Goal: Transaction & Acquisition: Purchase product/service

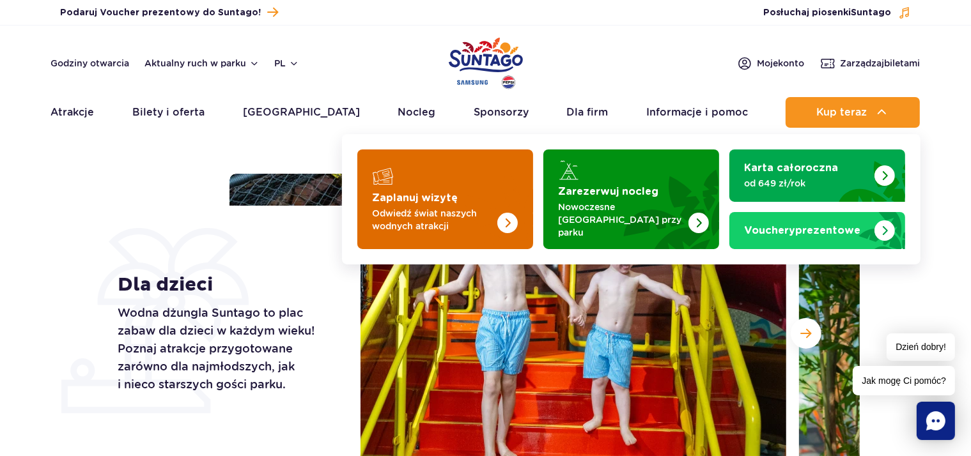
click at [513, 217] on img "Zaplanuj wizytę" at bounding box center [507, 223] width 20 height 20
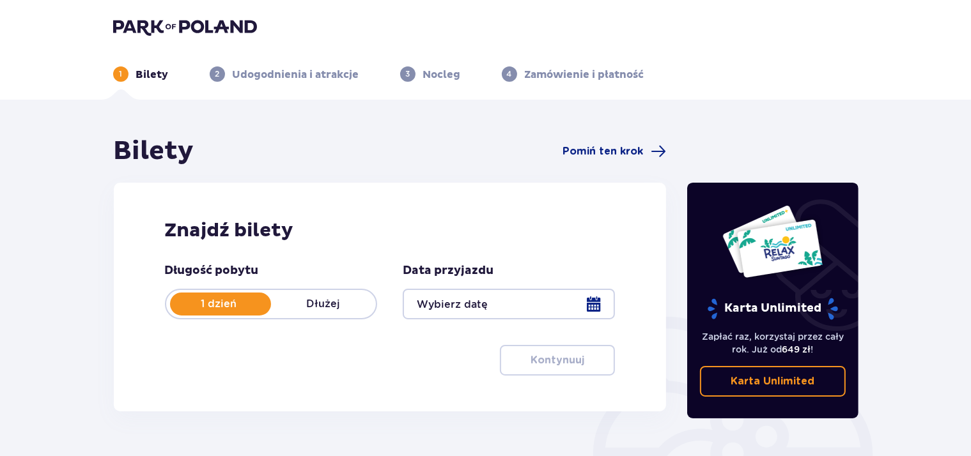
click at [600, 307] on div at bounding box center [509, 304] width 212 height 31
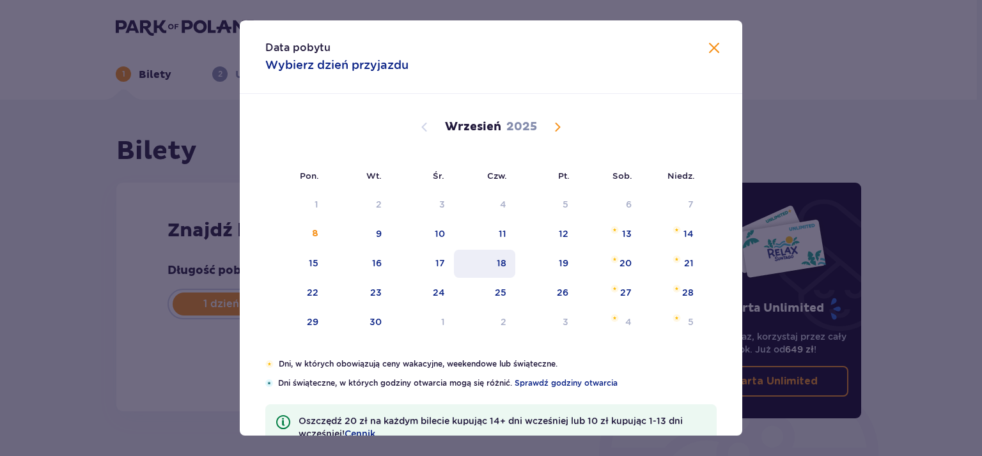
click at [497, 257] on div "18" at bounding box center [502, 263] width 10 height 13
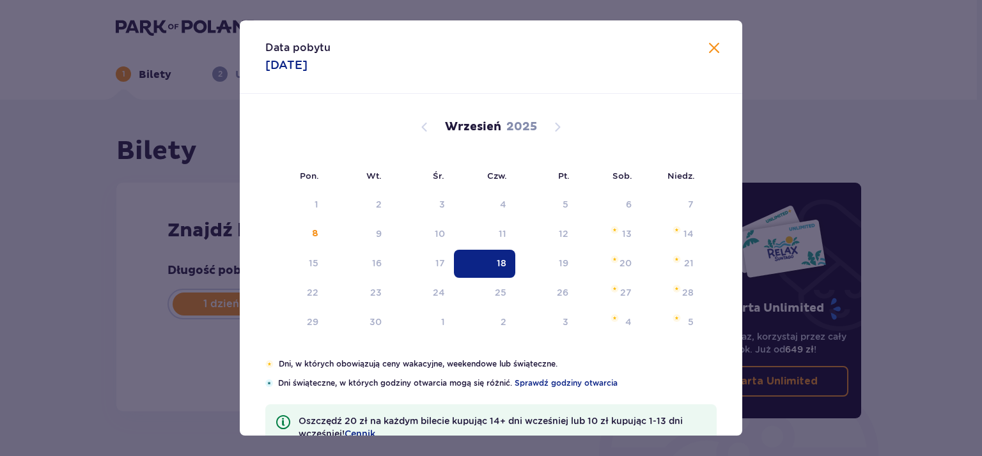
type input "18.09.25"
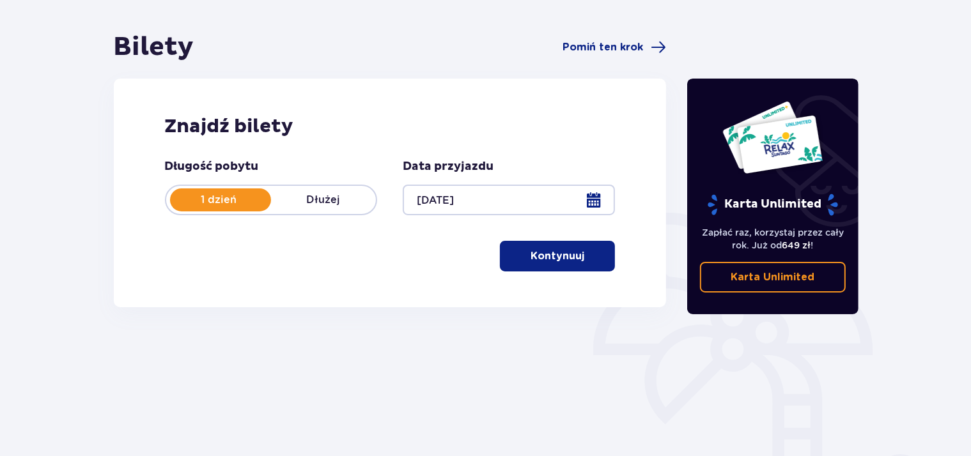
scroll to position [135, 0]
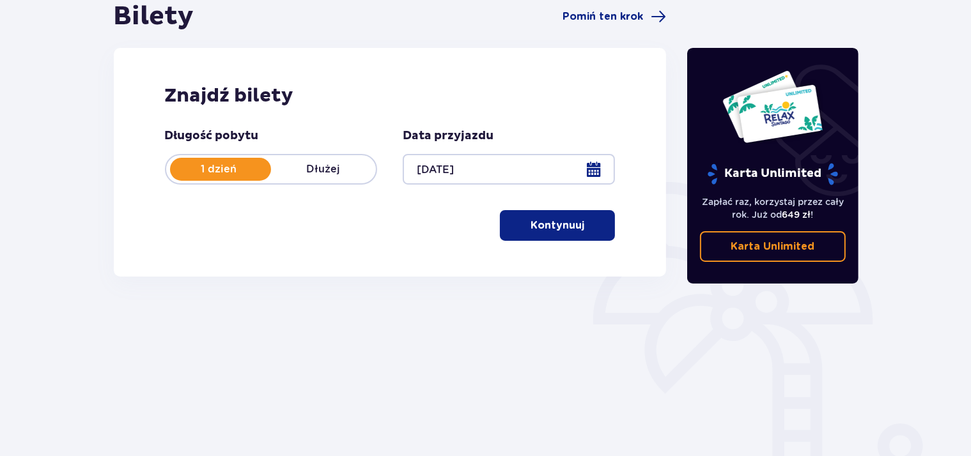
click at [570, 234] on button "Kontynuuj" at bounding box center [557, 225] width 115 height 31
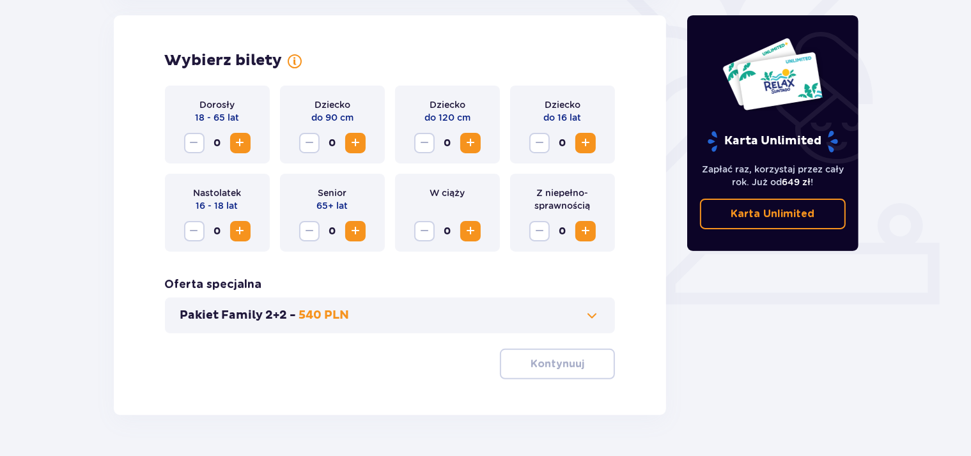
scroll to position [391, 0]
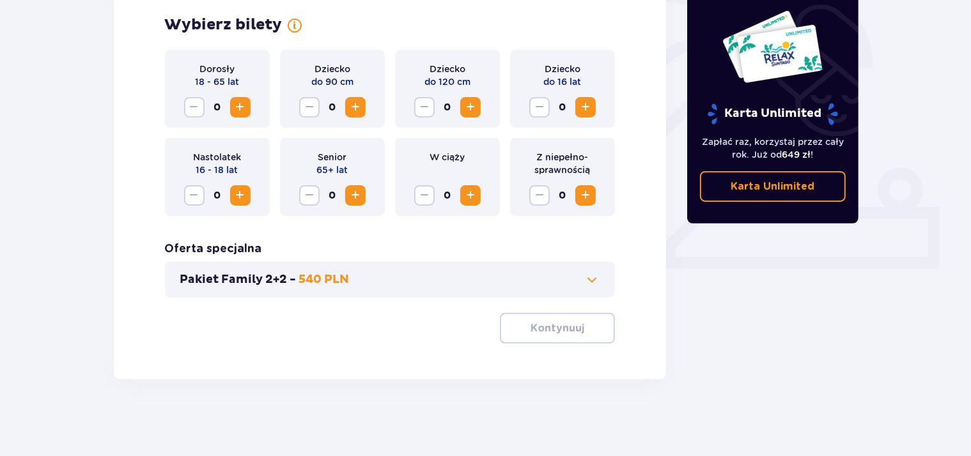
click at [590, 104] on span "Increase" at bounding box center [585, 107] width 15 height 15
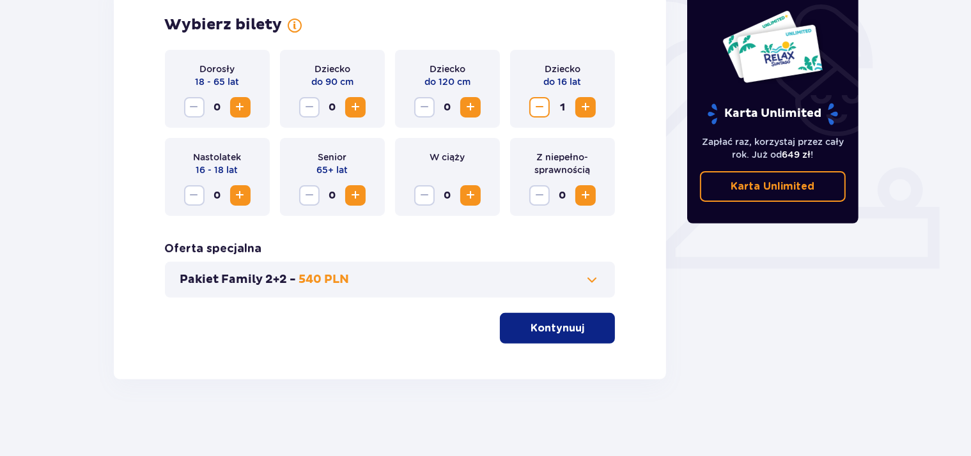
click at [562, 335] on p "Kontynuuj" at bounding box center [558, 329] width 54 height 14
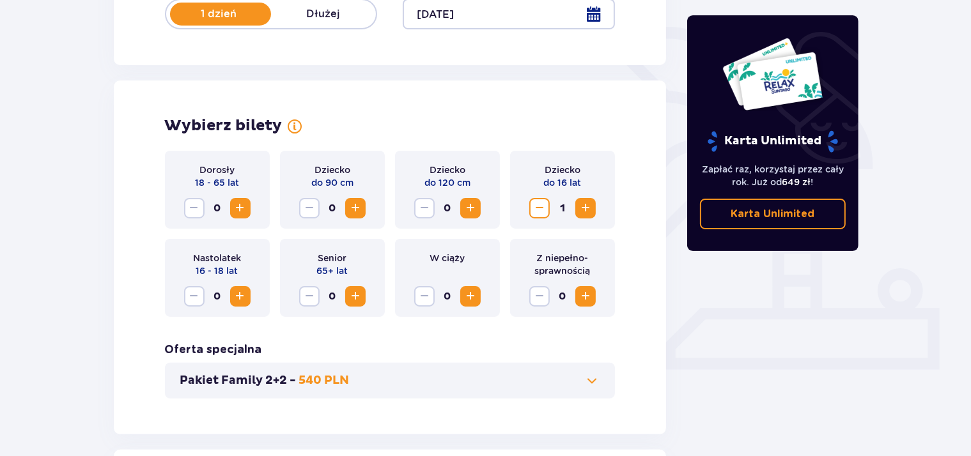
scroll to position [338, 0]
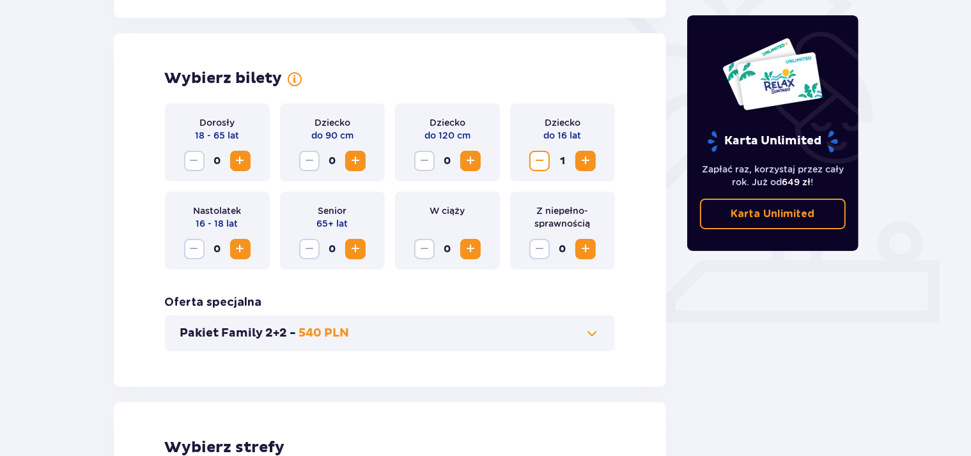
click at [766, 335] on div "Karta Unlimited Zapłać raz, korzystaj przez cały rok. Już od 649 zł ! Karta Unl…" at bounding box center [773, 279] width 192 height 963
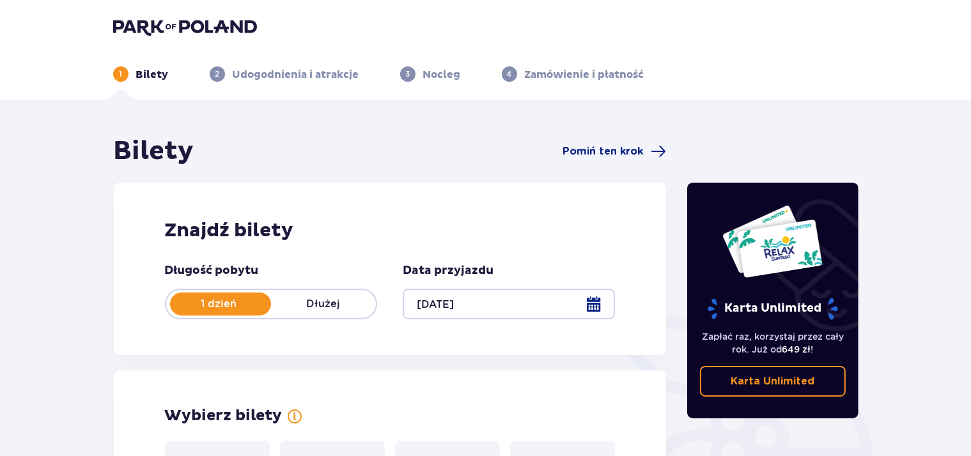
scroll to position [0, 0]
